Goal: Find specific page/section: Find specific page/section

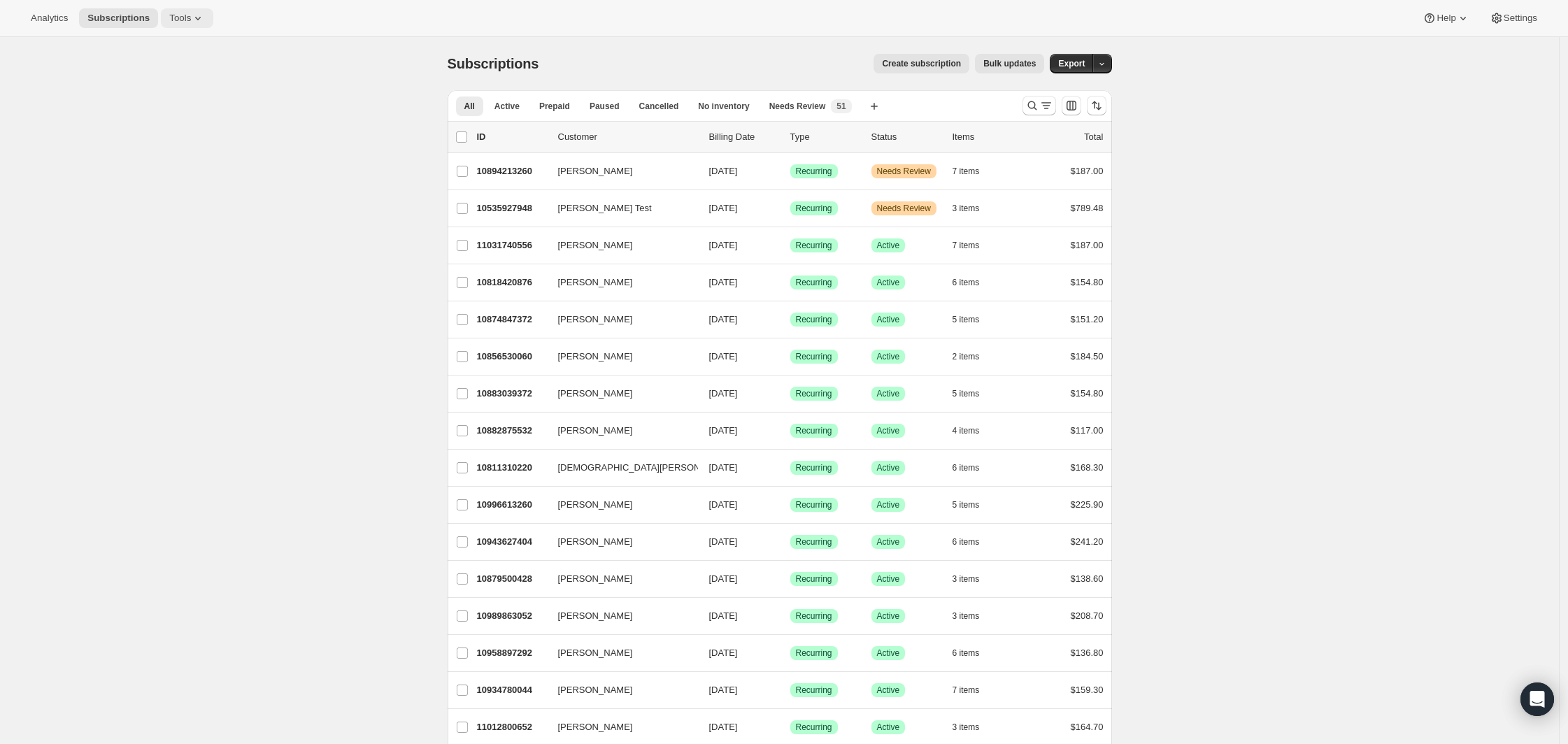
click at [197, 20] on icon at bounding box center [197, 17] width 14 height 14
click at [1036, 107] on icon "Search and filter results" at bounding box center [1032, 105] width 14 height 14
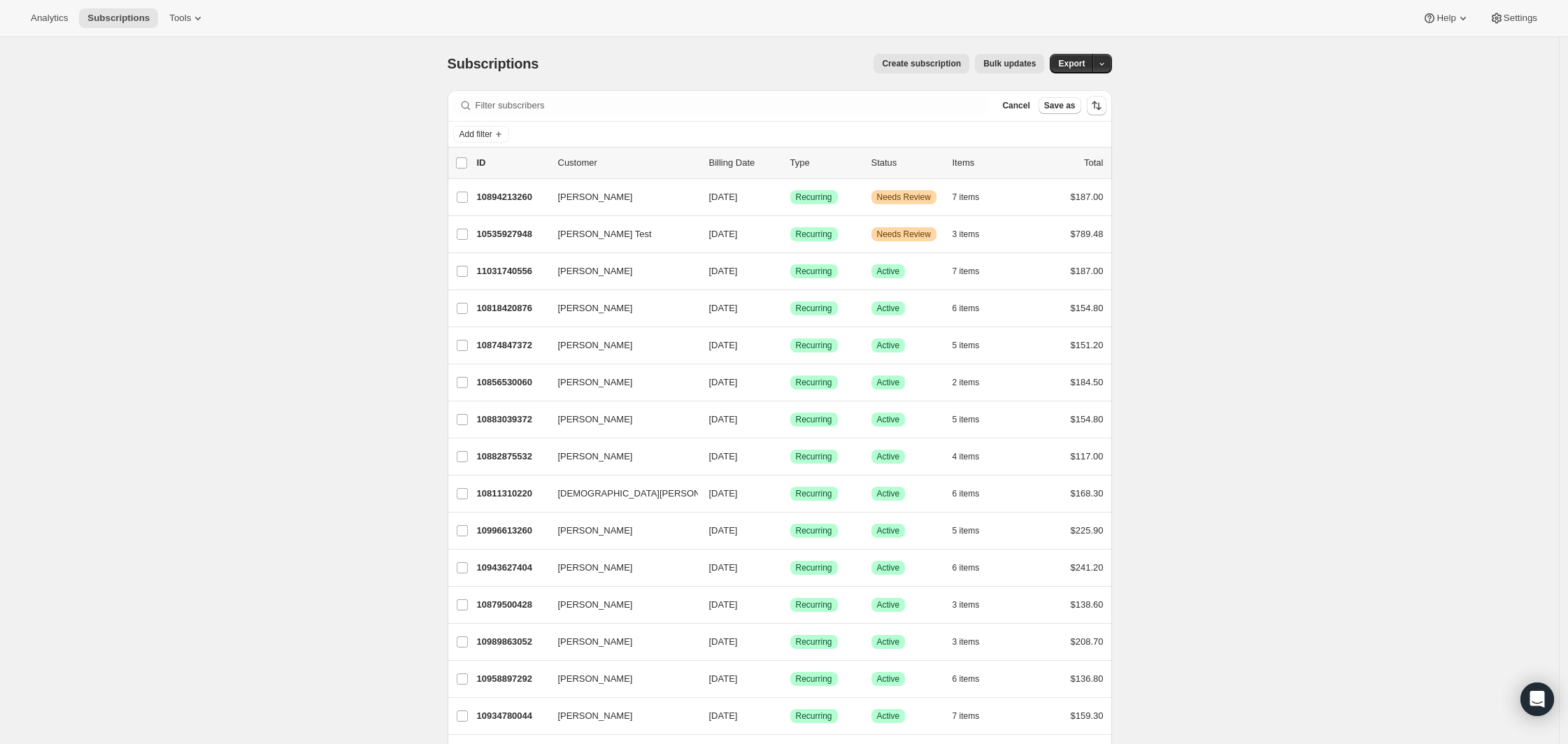
click at [72, 20] on button "Analytics" at bounding box center [49, 18] width 54 height 20
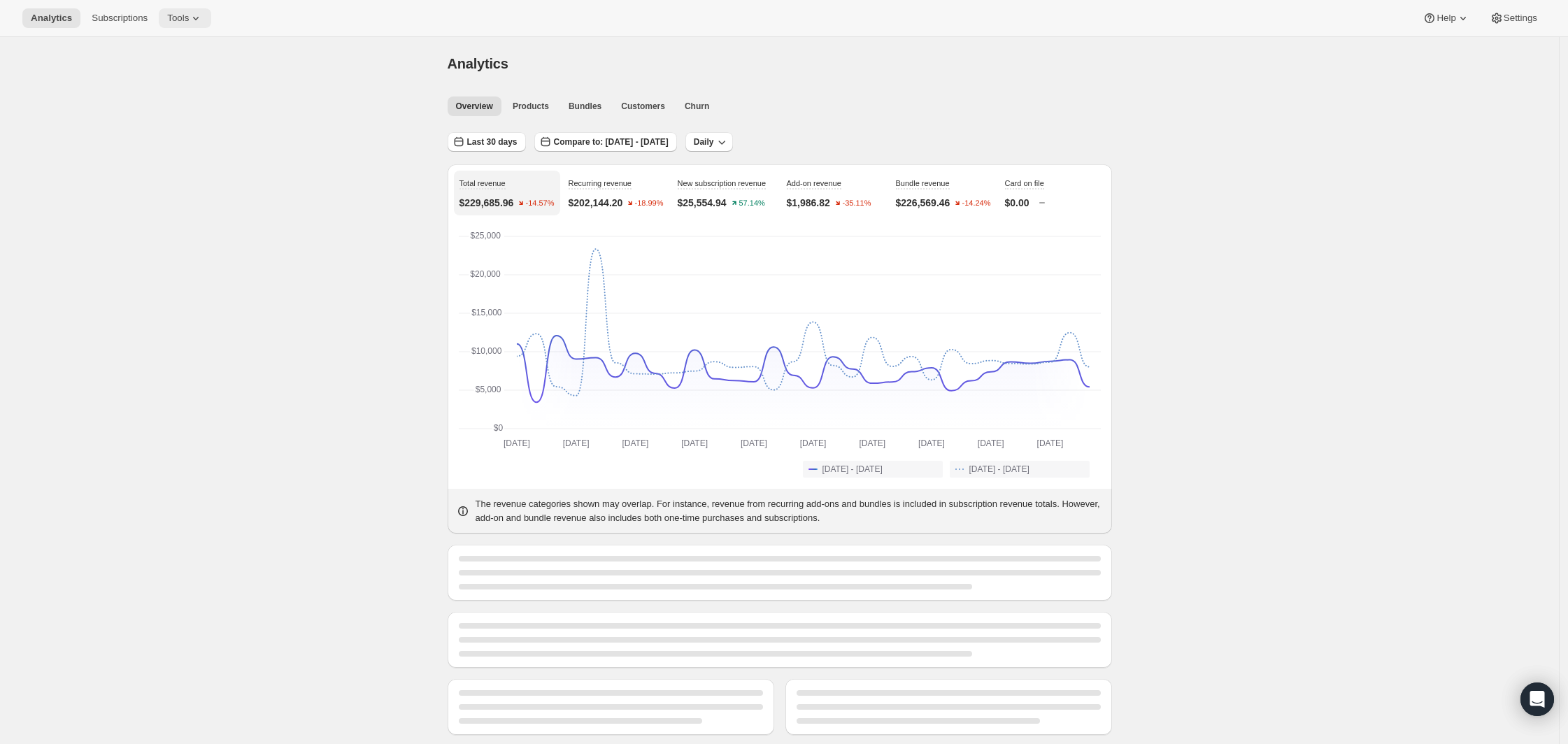
click at [208, 20] on button "Tools" at bounding box center [185, 18] width 52 height 20
